Goal: Navigation & Orientation: Find specific page/section

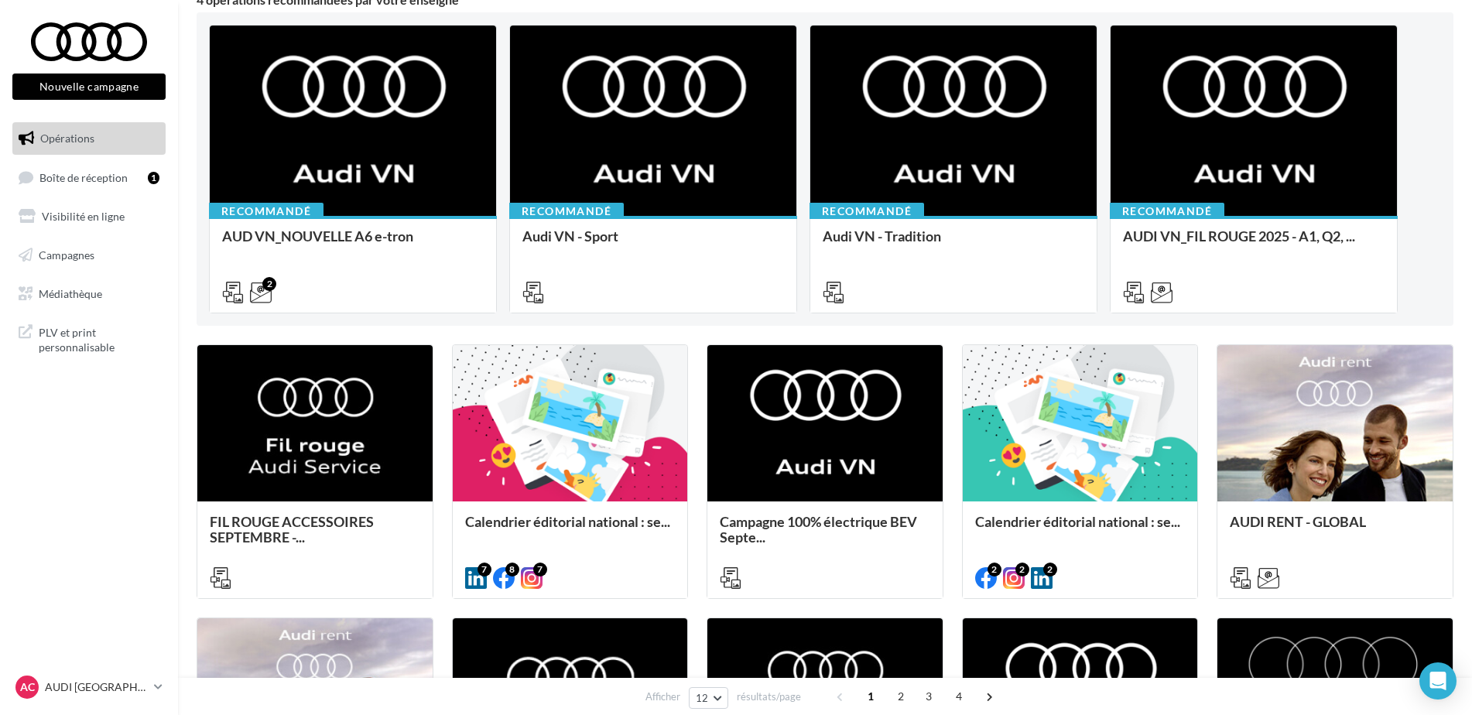
scroll to position [155, 0]
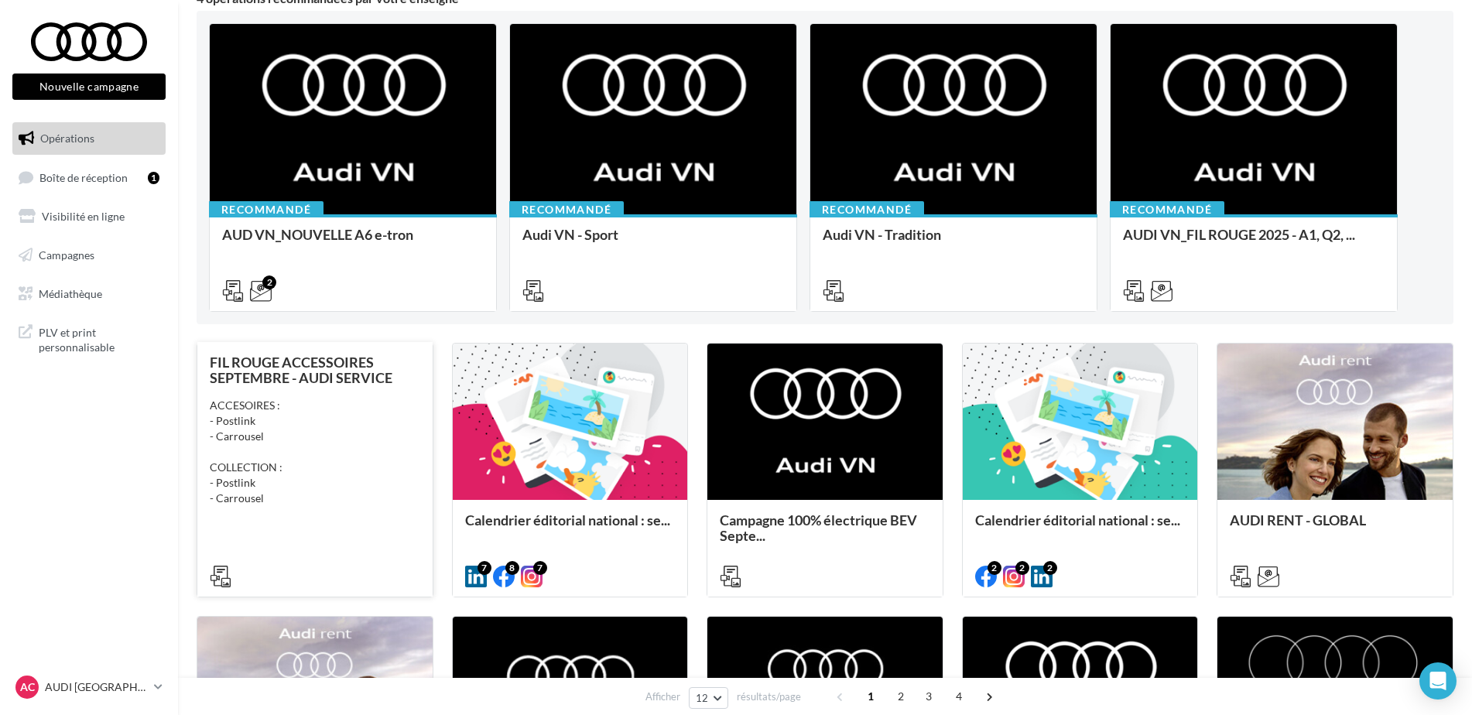
click at [337, 485] on div "ACCESOIRES : - Postlink - Carrousel COLLECTION : - Postlink - Carrousel" at bounding box center [315, 452] width 211 height 108
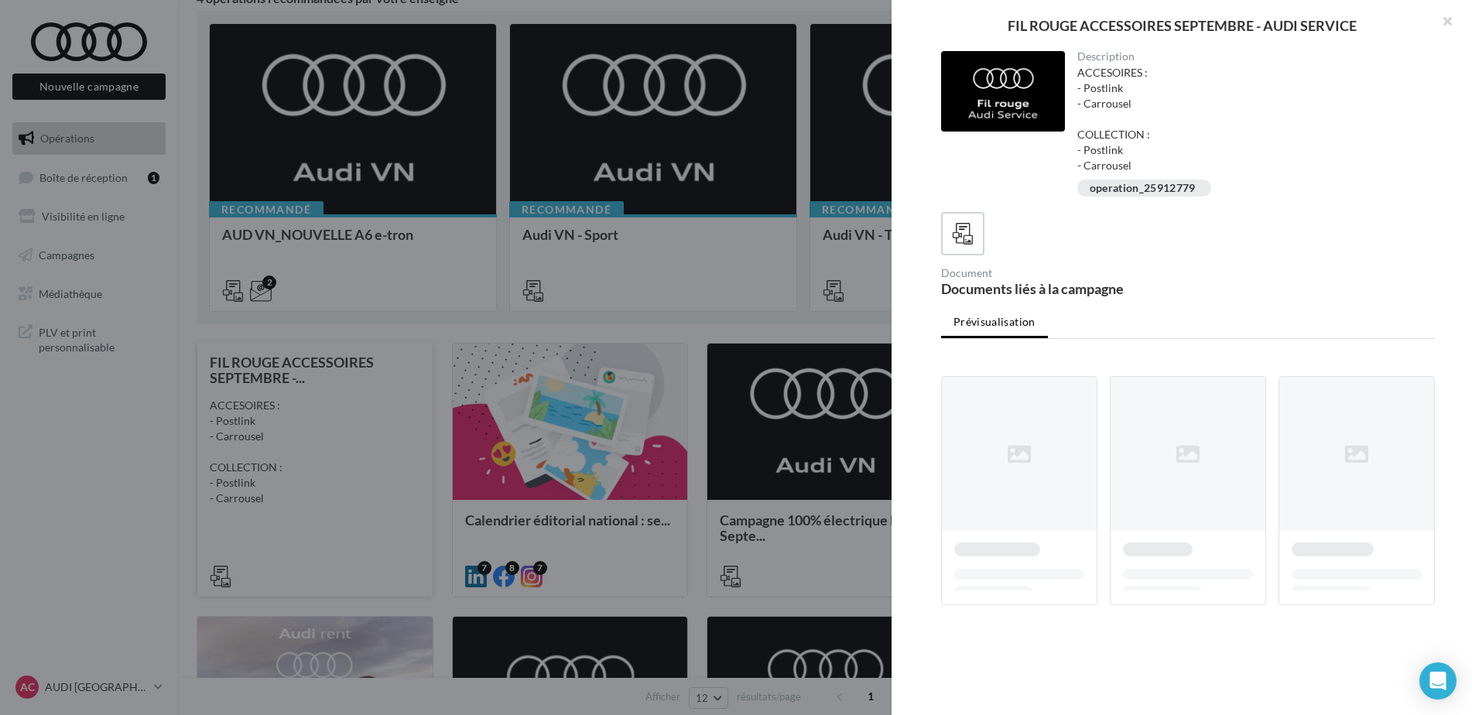
click at [337, 485] on div at bounding box center [736, 357] width 1472 height 715
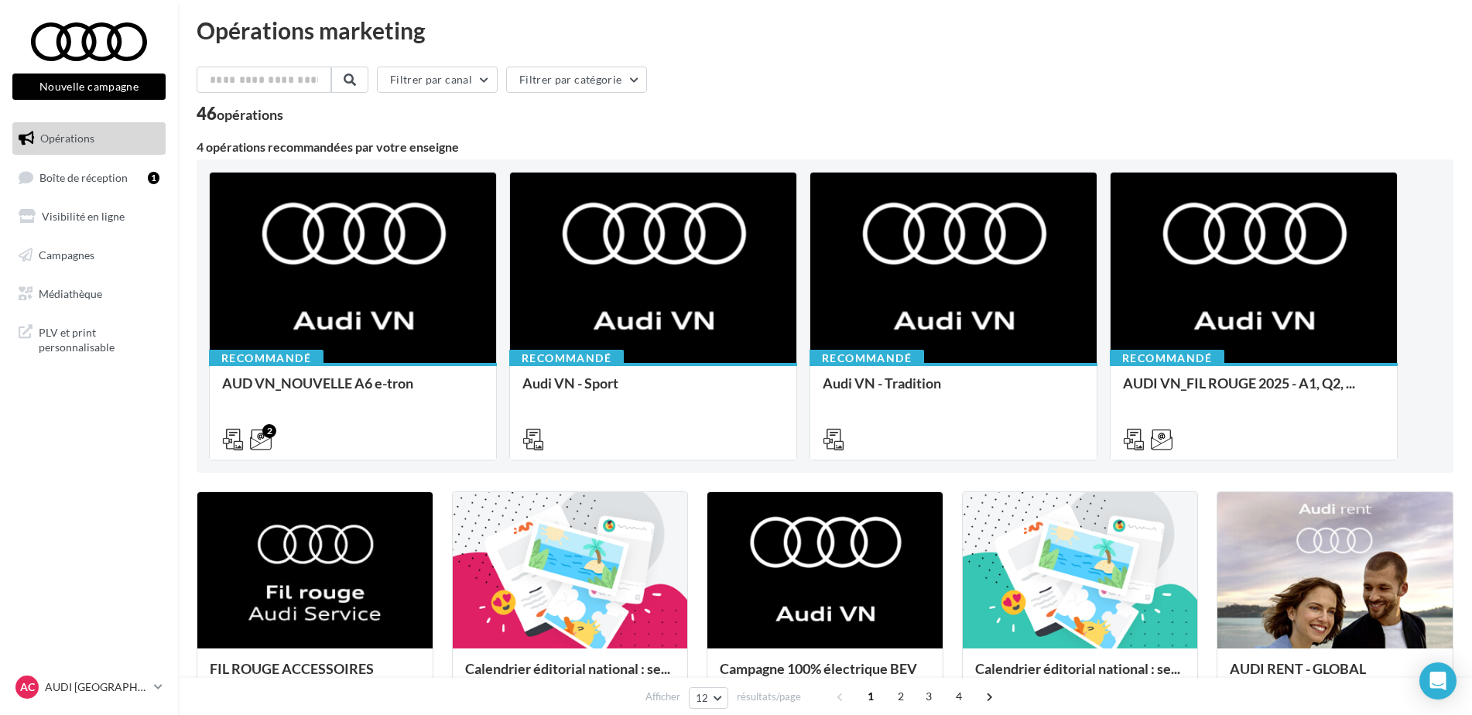
scroll to position [0, 0]
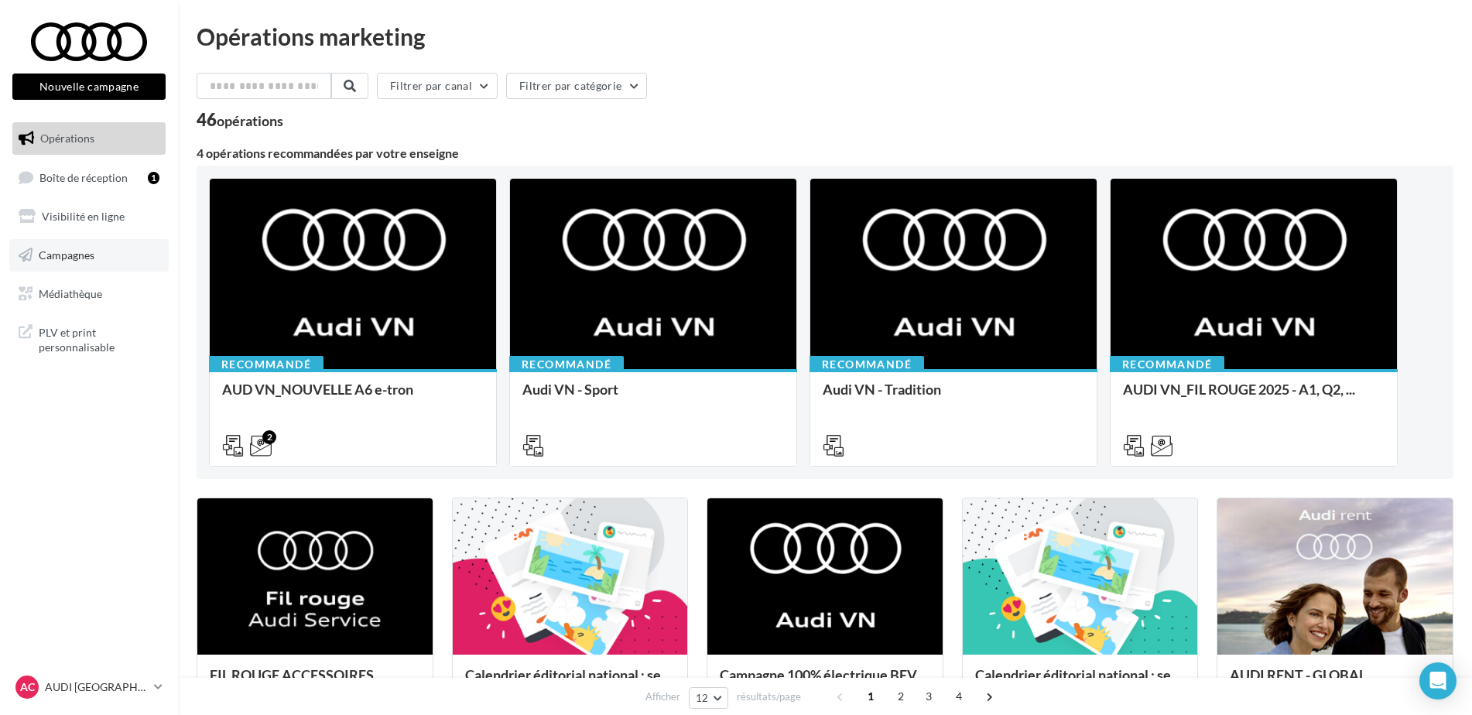
click at [118, 257] on link "Campagnes" at bounding box center [88, 255] width 159 height 33
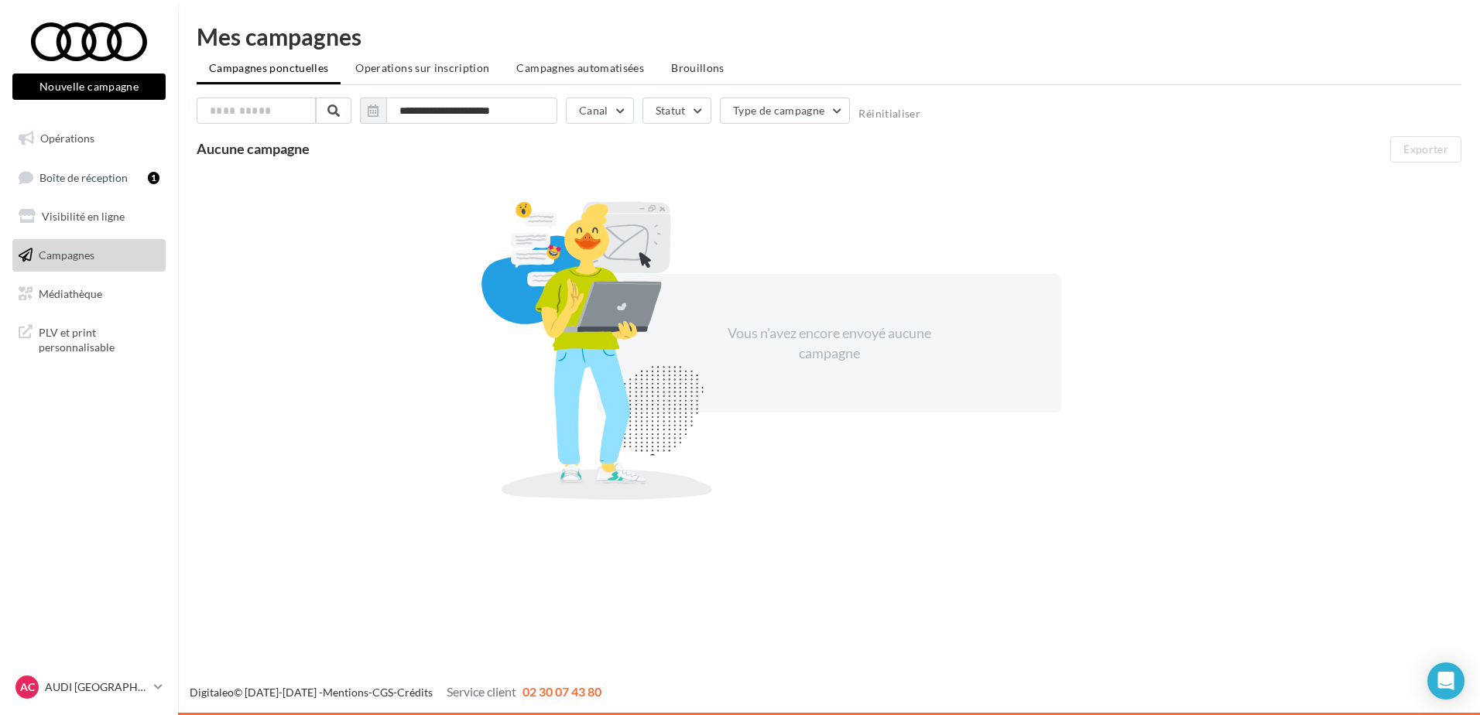
click at [111, 296] on link "Médiathèque" at bounding box center [88, 294] width 159 height 33
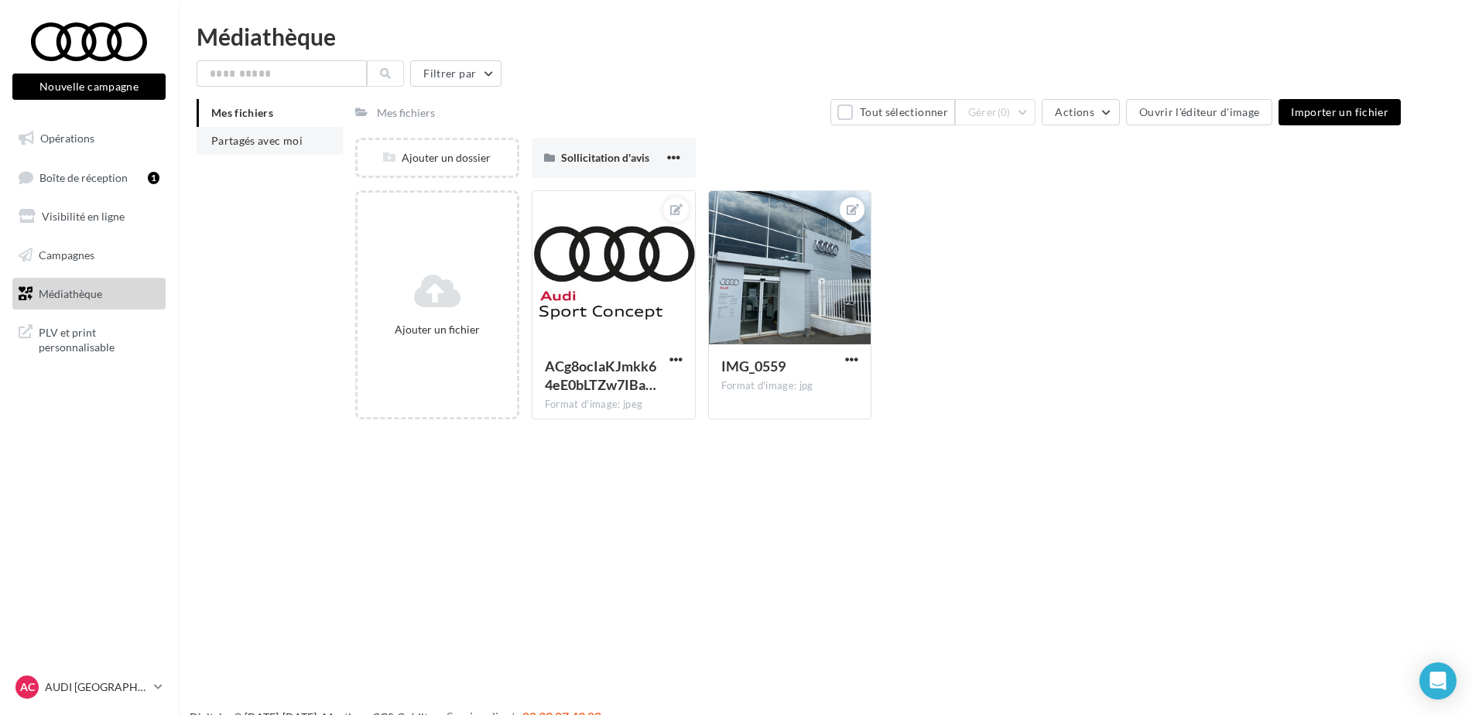
click at [278, 139] on span "Partagés avec moi" at bounding box center [256, 140] width 91 height 13
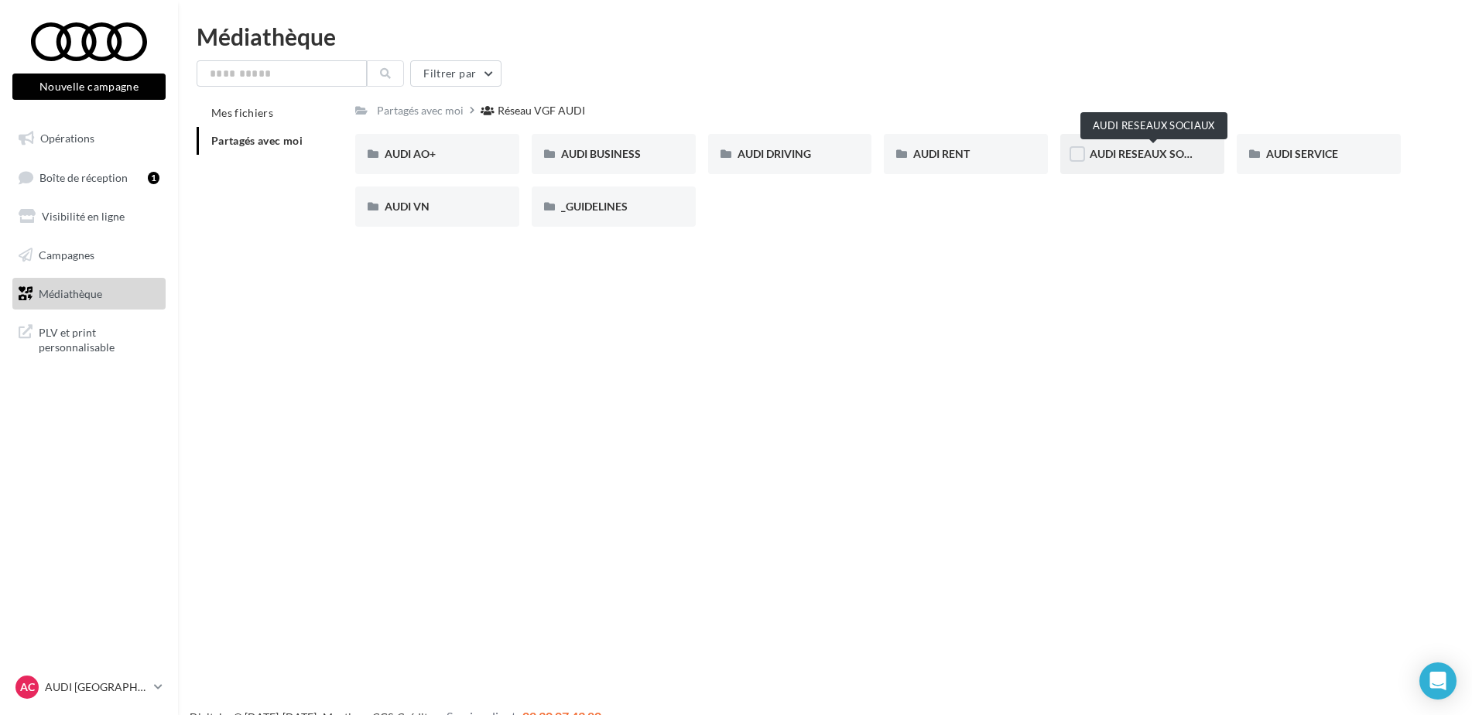
click at [1157, 149] on span "AUDI RESEAUX SOCIAUX" at bounding box center [1154, 153] width 128 height 13
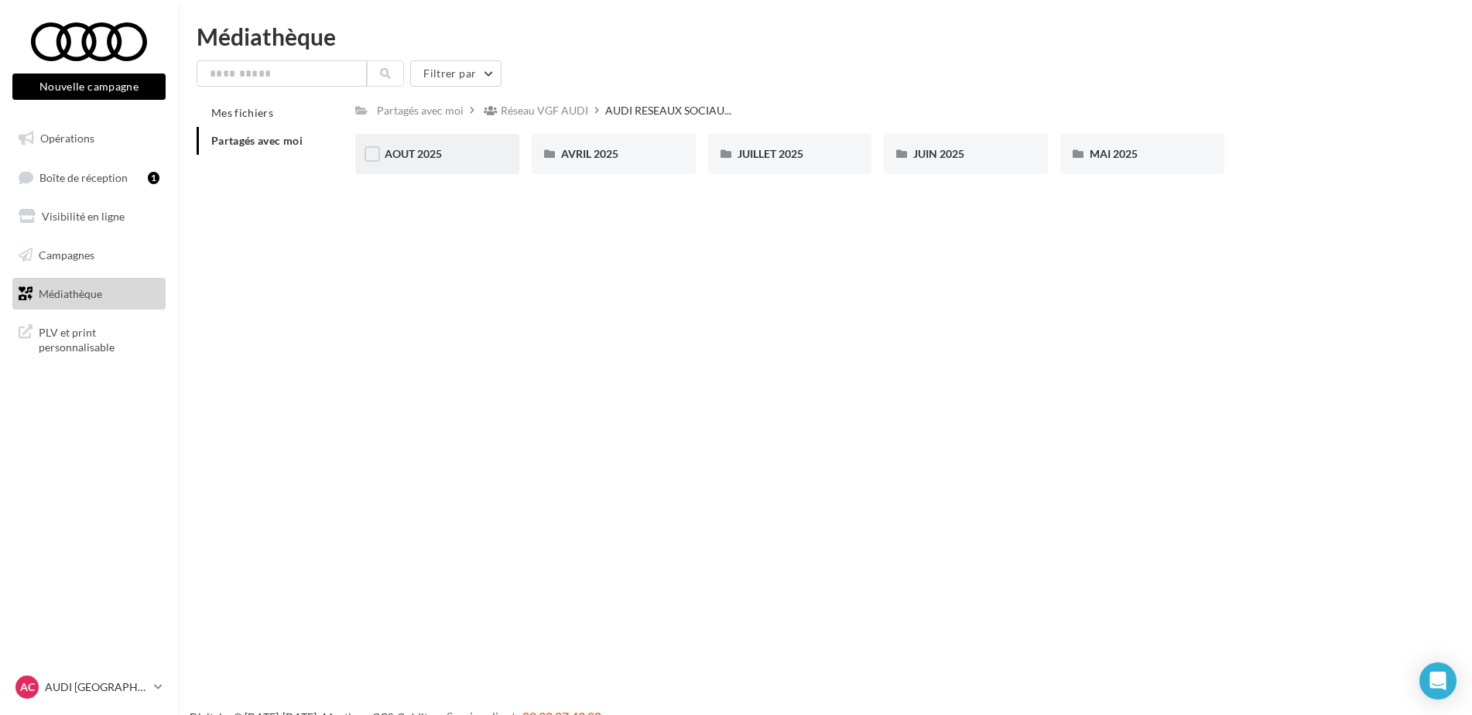
click at [472, 156] on div "AOUT 2025" at bounding box center [437, 153] width 105 height 15
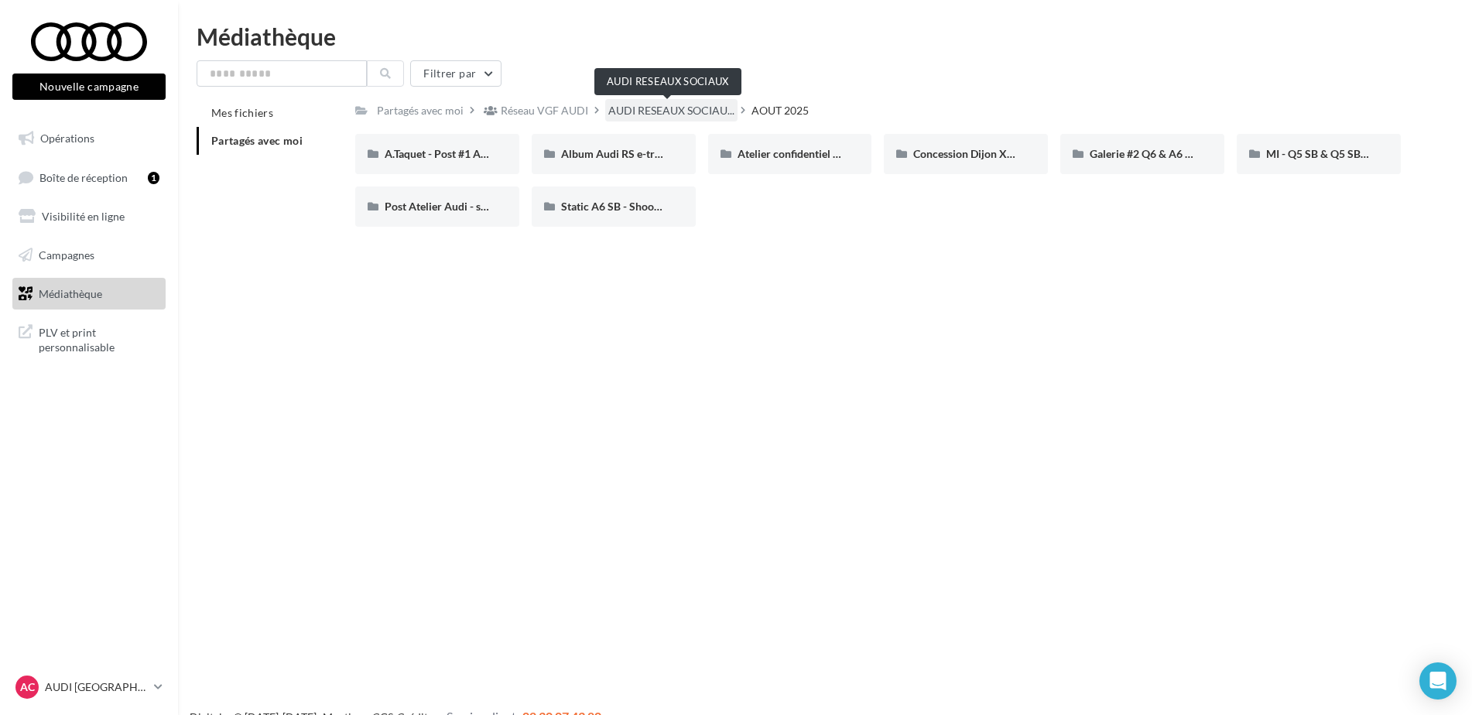
click at [668, 107] on span "AUDI RESEAUX SOCIAU..." at bounding box center [671, 110] width 126 height 15
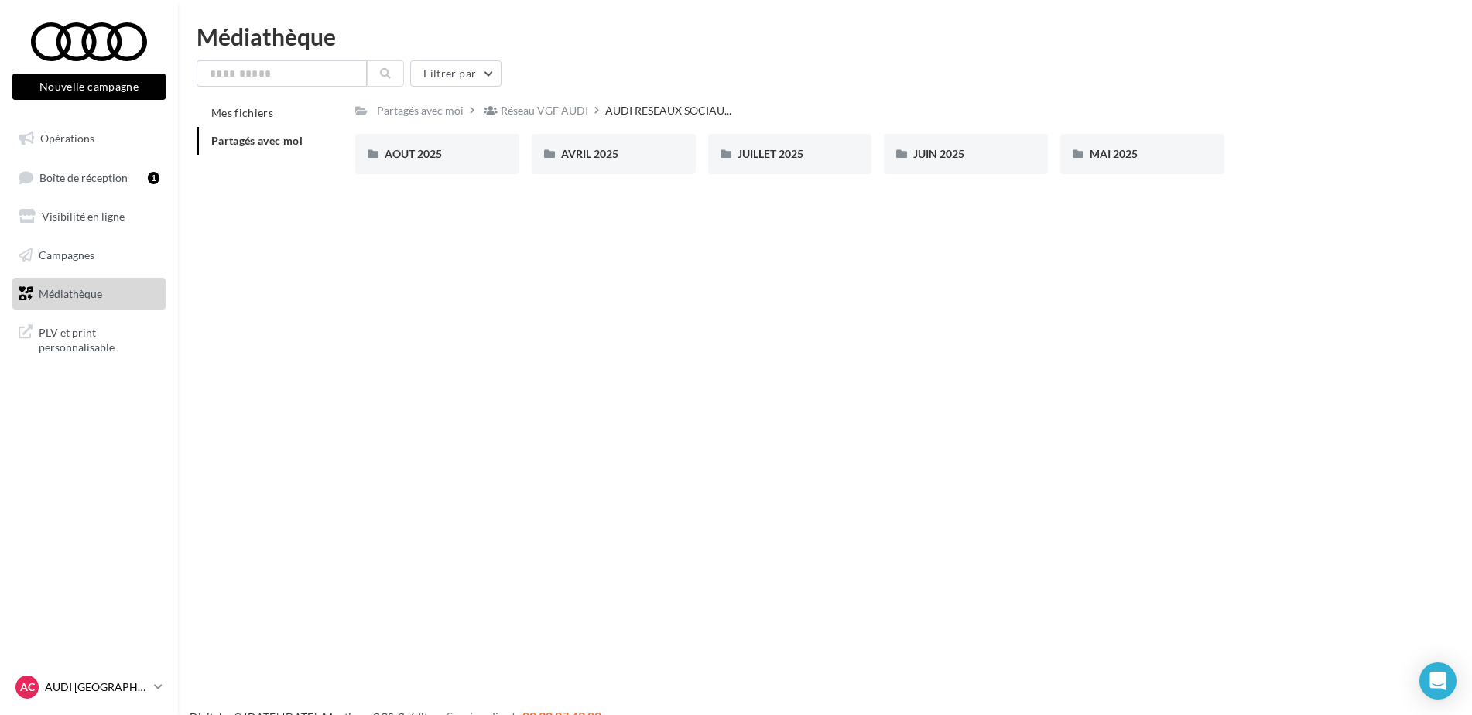
click at [124, 681] on p "AUDI [GEOGRAPHIC_DATA]" at bounding box center [96, 687] width 103 height 15
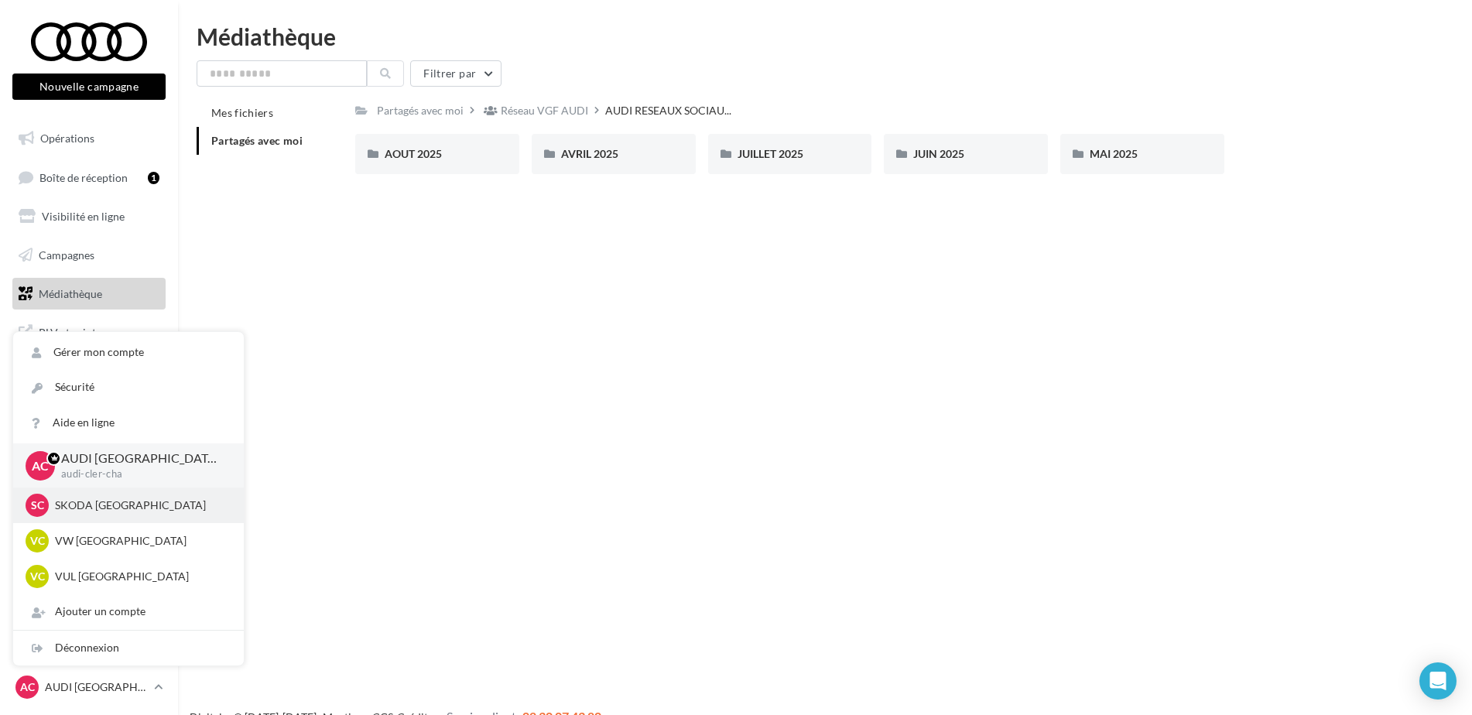
click at [118, 509] on p "SKODA CLERMONT-FERRAND" at bounding box center [140, 505] width 170 height 15
